Goal: Task Accomplishment & Management: Manage account settings

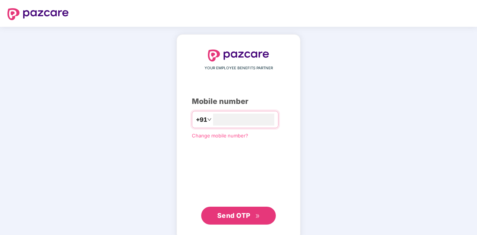
type input "**********"
click at [234, 214] on span "Send OTP" at bounding box center [233, 216] width 33 height 8
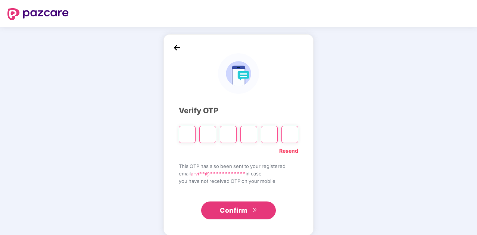
type input "*"
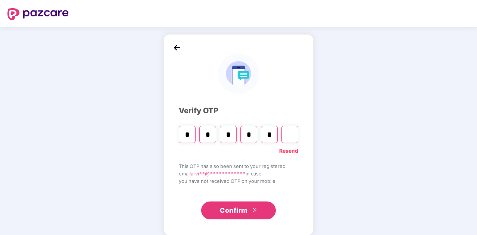
type input "*"
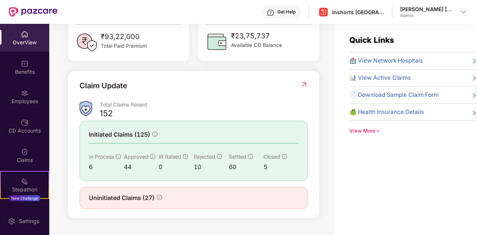
scroll to position [24, 0]
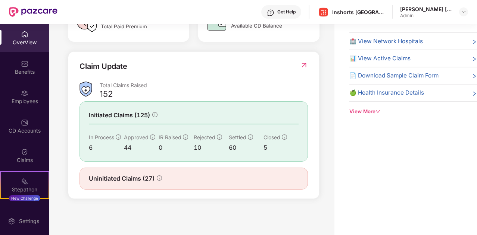
click at [131, 179] on span "Uninitiated Claims (27)" at bounding box center [122, 178] width 66 height 9
click at [185, 174] on div "Uninitiated Claims (27)" at bounding box center [194, 178] width 210 height 9
click at [29, 156] on div "Claims" at bounding box center [24, 156] width 49 height 28
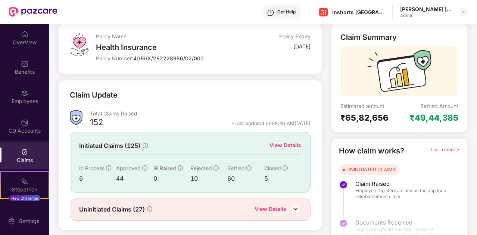
scroll to position [56, 0]
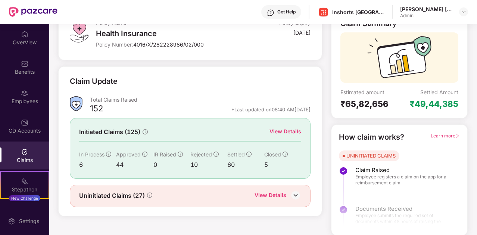
click at [284, 131] on div "View Details" at bounding box center [285, 132] width 32 height 8
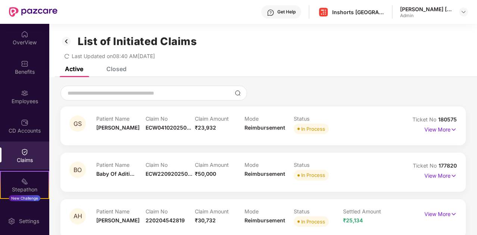
click at [115, 69] on div "Closed" at bounding box center [116, 68] width 20 height 7
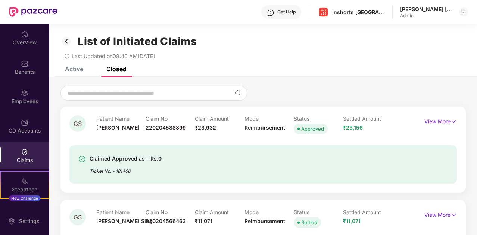
click at [73, 70] on div "Active" at bounding box center [74, 68] width 18 height 7
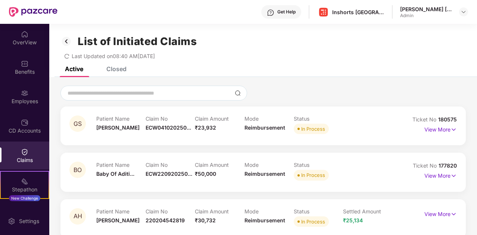
click at [69, 44] on img at bounding box center [66, 41] width 12 height 13
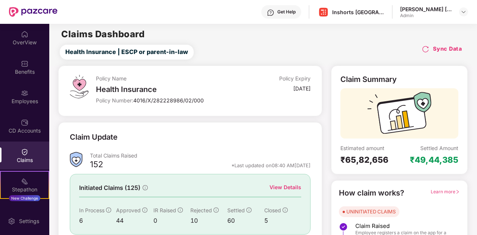
scroll to position [56, 0]
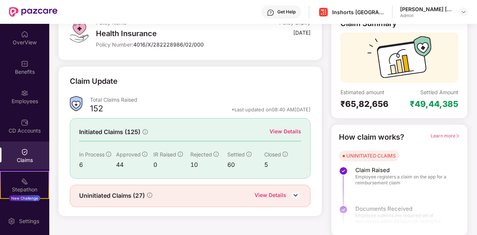
click at [265, 194] on div "View Details" at bounding box center [270, 196] width 32 height 10
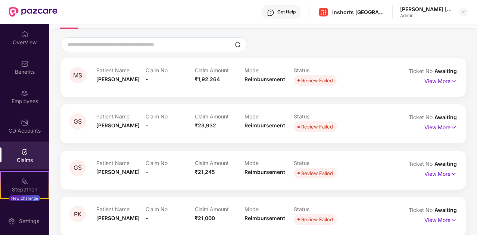
scroll to position [51, 0]
click at [443, 81] on p "View More" at bounding box center [440, 80] width 32 height 10
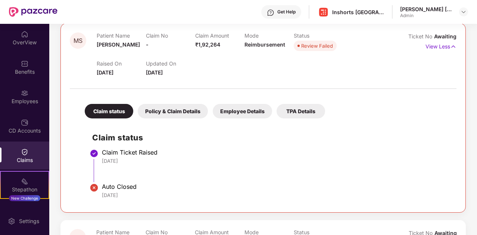
scroll to position [86, 0]
click at [174, 109] on div "Policy & Claim Details" at bounding box center [173, 111] width 70 height 15
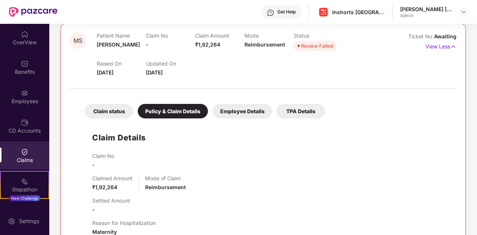
click at [251, 108] on div "Employee Details" at bounding box center [242, 111] width 59 height 15
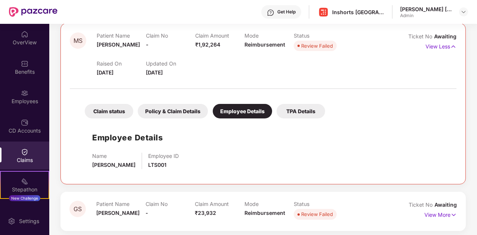
click at [220, 147] on div "Employee Details Name Pavit Singh Employee ID LTS001" at bounding box center [263, 148] width 372 height 53
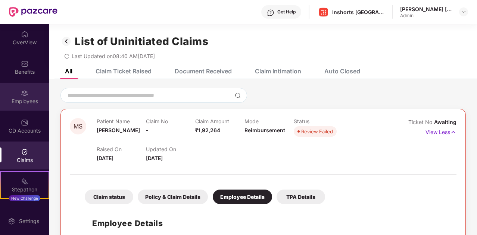
click at [22, 103] on div "Employees" at bounding box center [24, 101] width 49 height 7
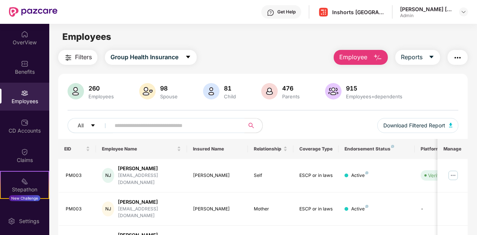
click at [181, 125] on input "text" at bounding box center [175, 125] width 120 height 11
paste input "**********"
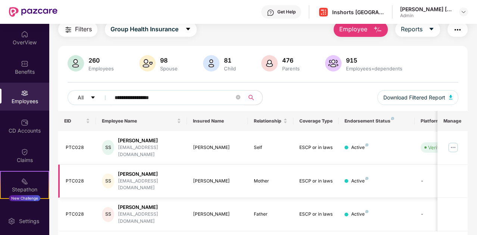
scroll to position [28, 0]
click at [186, 97] on input "**********" at bounding box center [175, 97] width 120 height 11
paste input "**"
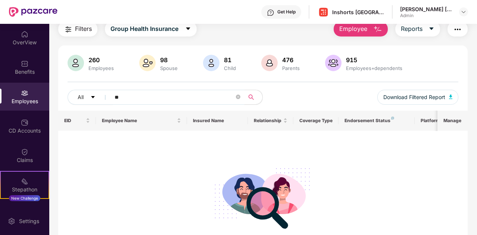
type input "*"
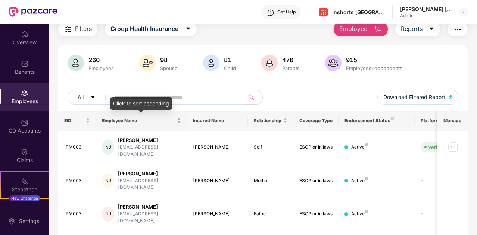
paste input "*****"
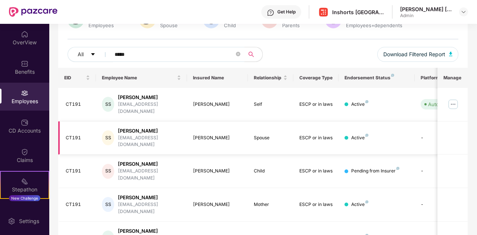
scroll to position [86, 0]
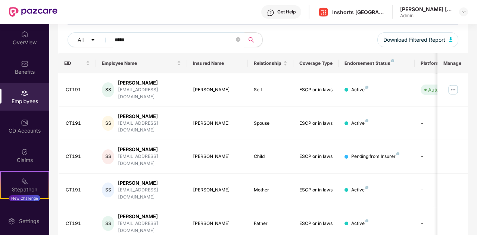
click at [140, 37] on input "*****" at bounding box center [175, 39] width 120 height 11
paste input "text"
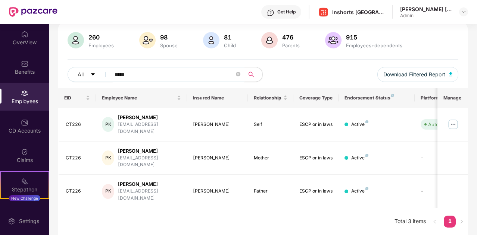
scroll to position [31, 0]
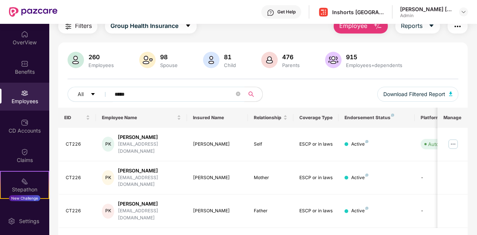
paste input "text"
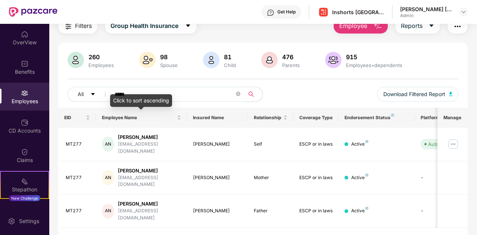
paste input "text"
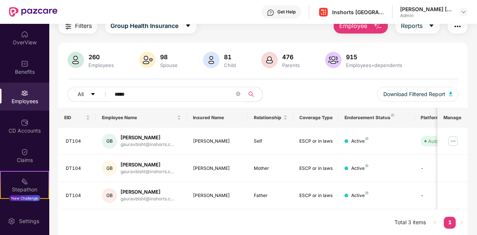
paste input "text"
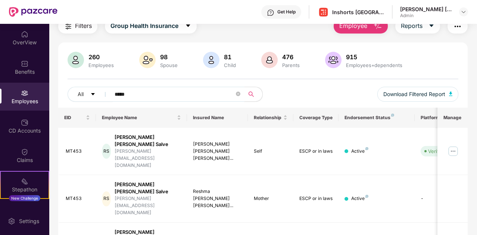
click at [28, 94] on div "Employees" at bounding box center [24, 97] width 49 height 28
click at [151, 93] on input "*****" at bounding box center [175, 94] width 120 height 11
type input "*"
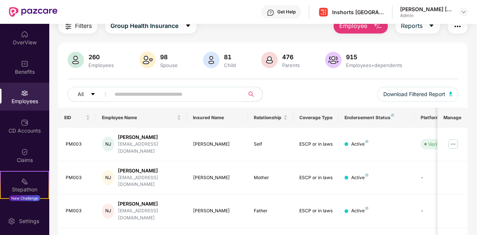
scroll to position [0, 0]
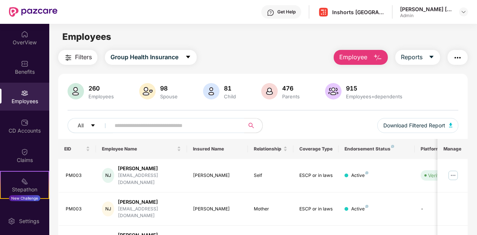
click at [365, 56] on span "Employee" at bounding box center [353, 57] width 28 height 9
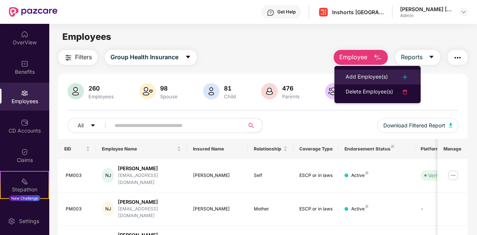
click at [373, 76] on div "Add Employee(s)" at bounding box center [367, 77] width 42 height 9
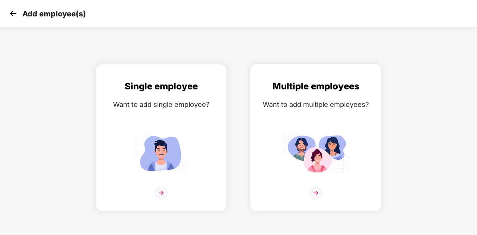
click at [315, 191] on img at bounding box center [315, 193] width 13 height 13
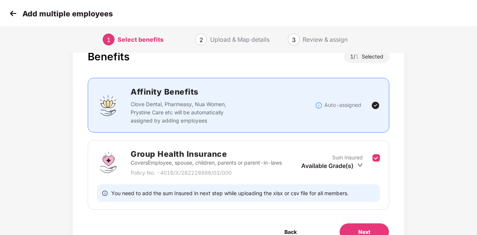
scroll to position [65, 0]
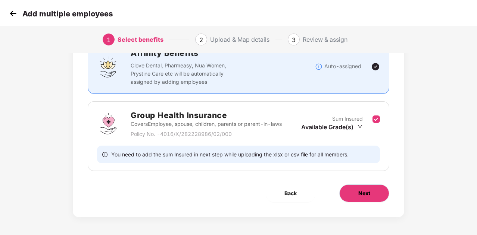
click at [360, 195] on span "Next" at bounding box center [364, 194] width 12 height 8
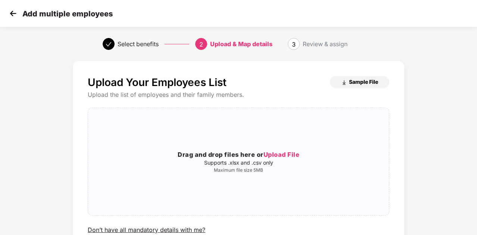
click at [356, 84] on span "Sample File" at bounding box center [363, 81] width 29 height 7
click at [282, 154] on span "Upload File" at bounding box center [281, 154] width 36 height 7
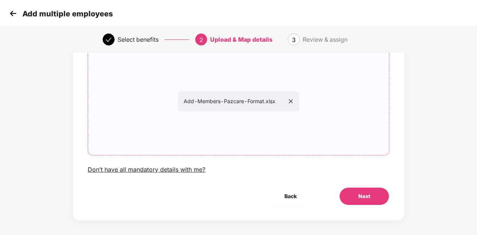
scroll to position [64, 0]
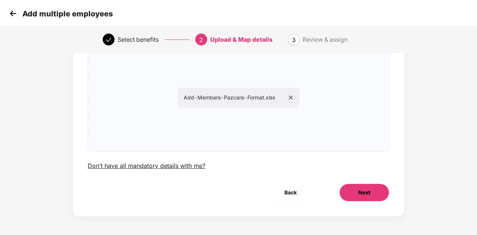
click at [363, 193] on span "Next" at bounding box center [364, 193] width 12 height 8
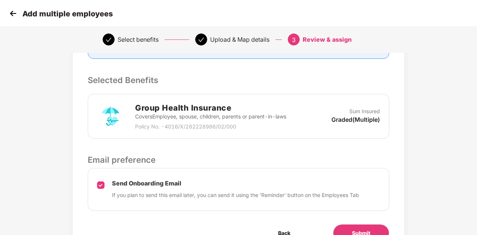
scroll to position [188, 0]
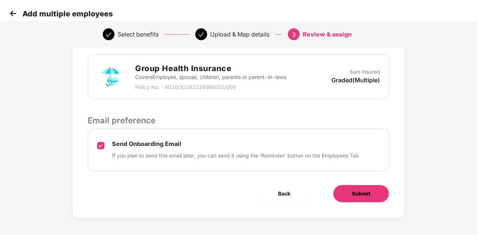
click at [353, 194] on span "Submit" at bounding box center [361, 194] width 18 height 8
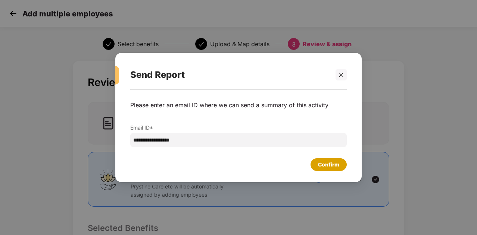
click at [329, 167] on div "Confirm" at bounding box center [328, 165] width 21 height 8
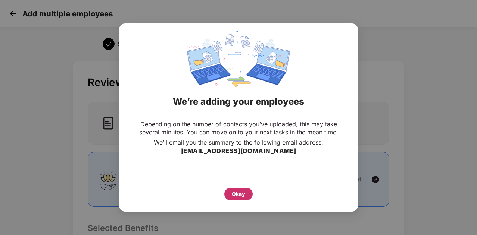
click at [240, 194] on div "Okay" at bounding box center [238, 194] width 13 height 8
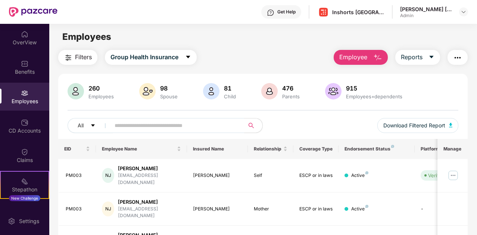
click at [368, 58] on button "Employee" at bounding box center [361, 57] width 54 height 15
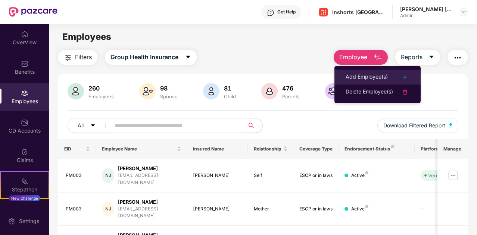
click at [366, 76] on div "Add Employee(s)" at bounding box center [367, 77] width 42 height 9
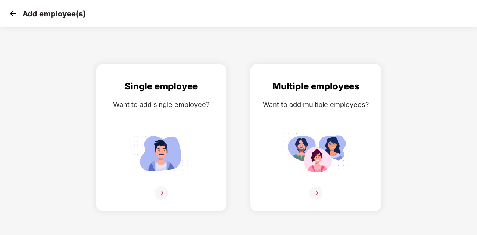
click at [325, 119] on div "Multiple employees Want to add multiple employees?" at bounding box center [315, 144] width 115 height 130
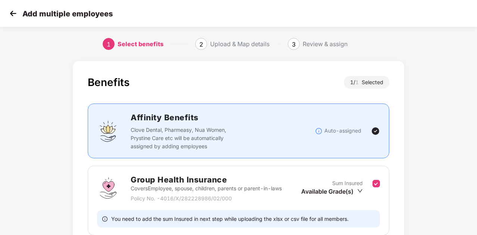
scroll to position [65, 0]
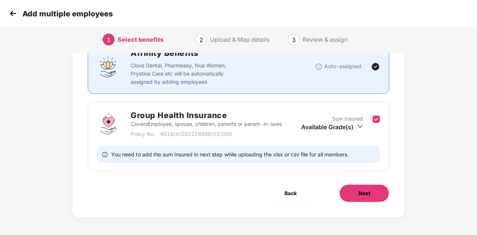
click at [358, 194] on span "Next" at bounding box center [364, 194] width 12 height 8
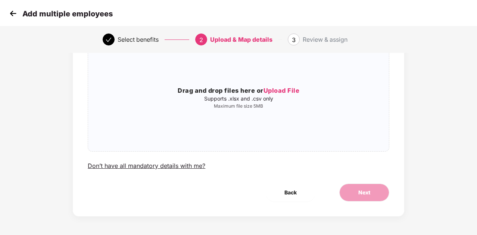
scroll to position [0, 0]
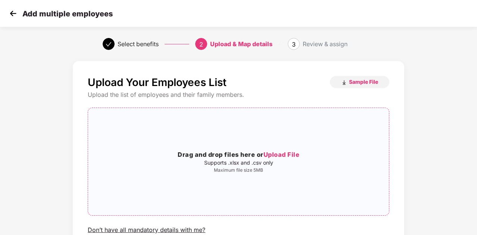
click at [284, 156] on span "Upload File" at bounding box center [281, 154] width 36 height 7
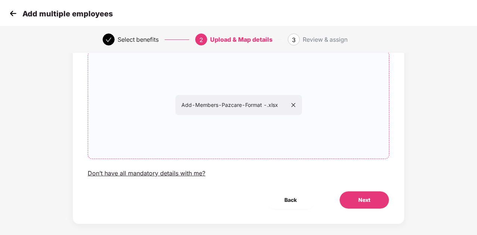
scroll to position [64, 0]
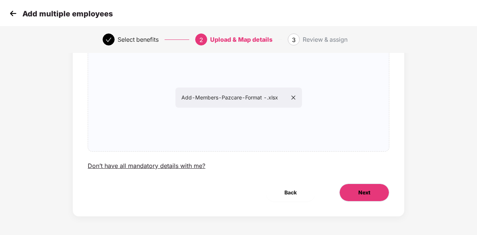
click at [370, 197] on button "Next" at bounding box center [364, 193] width 50 height 18
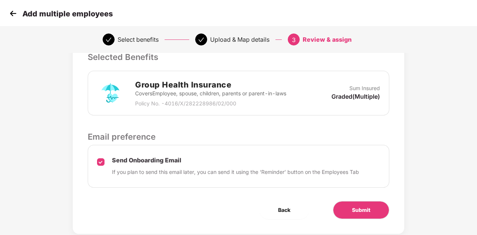
scroll to position [172, 0]
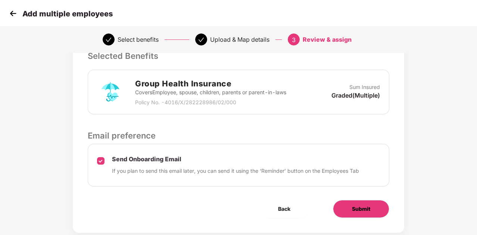
click at [360, 209] on span "Submit" at bounding box center [361, 209] width 18 height 8
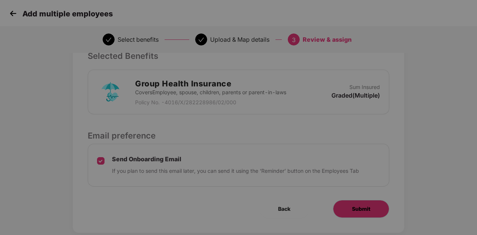
scroll to position [0, 0]
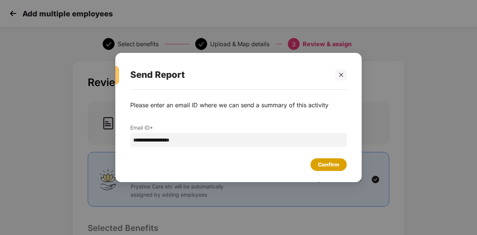
click at [331, 167] on div "Confirm" at bounding box center [328, 165] width 21 height 8
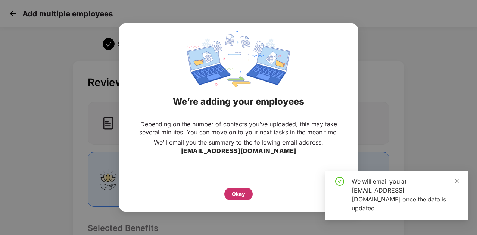
click at [234, 197] on div "Okay" at bounding box center [238, 194] width 13 height 8
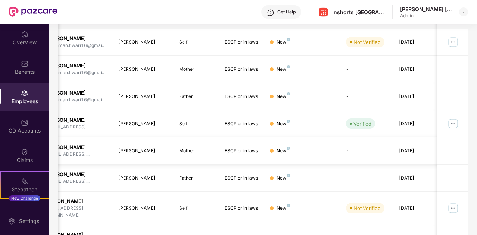
scroll to position [221, 0]
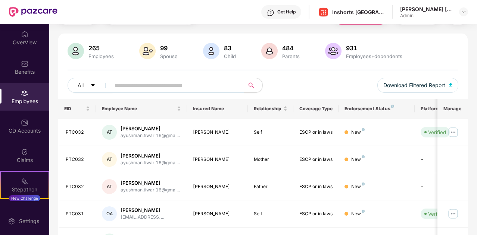
scroll to position [0, 0]
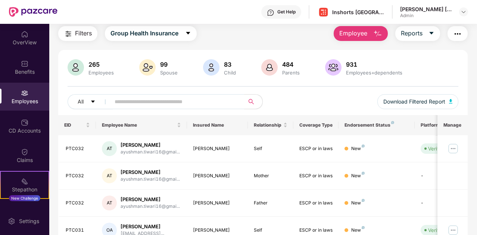
scroll to position [23, 0]
